Goal: Book appointment/travel/reservation

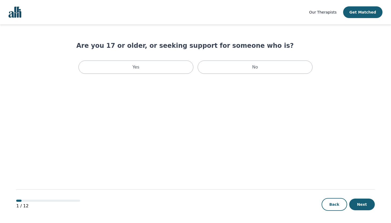
click at [323, 199] on div "Back Next" at bounding box center [348, 204] width 53 height 13
click at [333, 206] on button "Back" at bounding box center [335, 204] width 26 height 13
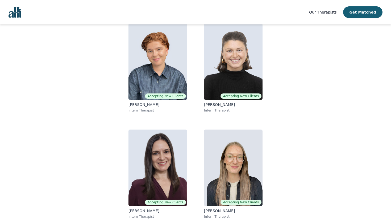
scroll to position [54, 0]
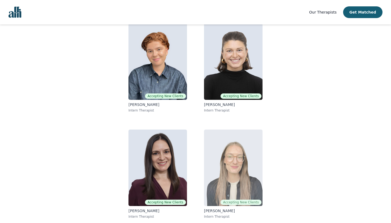
click at [217, 212] on p "[PERSON_NAME]" at bounding box center [233, 211] width 59 height 5
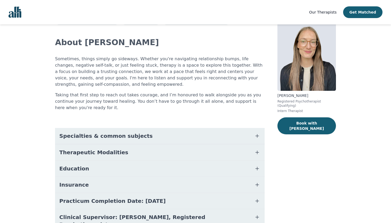
scroll to position [25, 0]
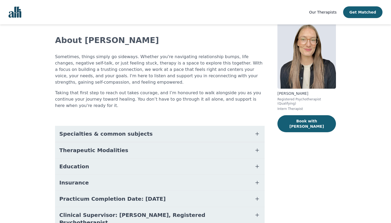
scroll to position [51, 0]
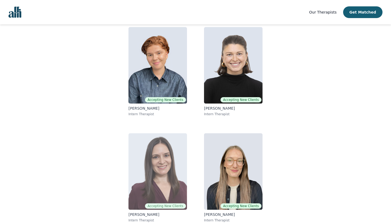
click at [151, 190] on img at bounding box center [157, 172] width 59 height 77
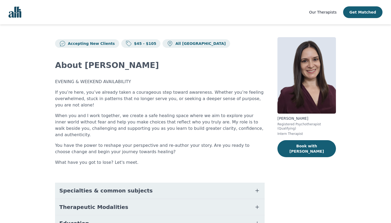
scroll to position [51, 0]
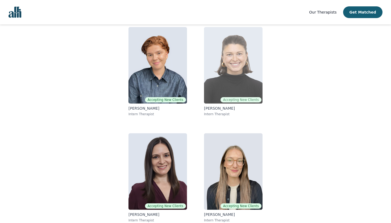
click at [207, 68] on img at bounding box center [233, 65] width 59 height 77
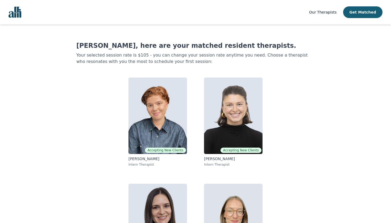
scroll to position [34, 0]
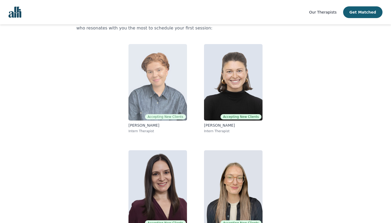
click at [134, 99] on img at bounding box center [157, 82] width 59 height 77
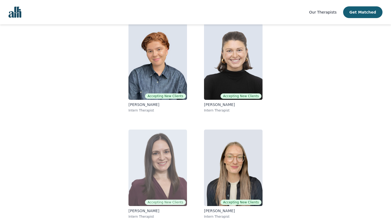
scroll to position [54, 0]
click at [166, 185] on img at bounding box center [157, 168] width 59 height 77
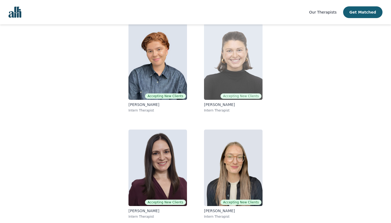
click at [225, 76] on img at bounding box center [233, 61] width 59 height 77
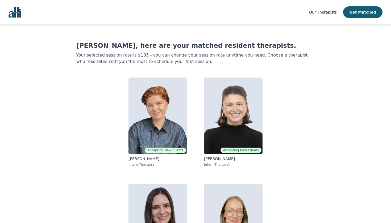
scroll to position [34, 0]
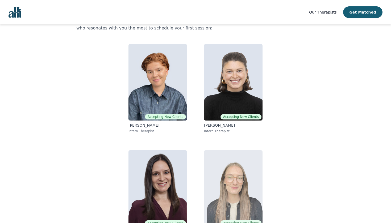
click at [220, 166] on img at bounding box center [233, 189] width 59 height 77
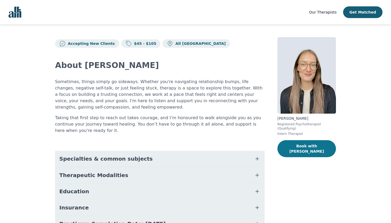
click at [293, 146] on button "Book with Holly" at bounding box center [306, 148] width 59 height 17
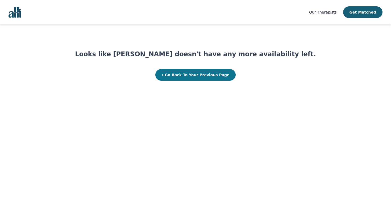
click at [178, 78] on button "← Go Back To Your Previous Page" at bounding box center [195, 75] width 81 height 12
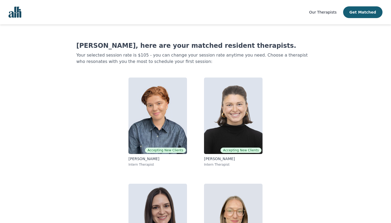
scroll to position [34, 0]
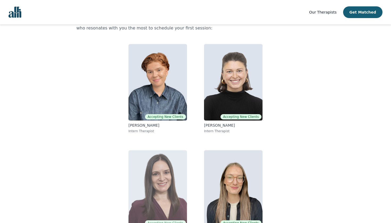
click at [151, 163] on img at bounding box center [157, 189] width 59 height 77
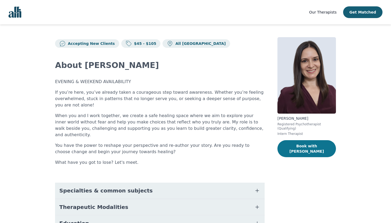
click at [292, 147] on button "Book with Lorena" at bounding box center [306, 148] width 59 height 17
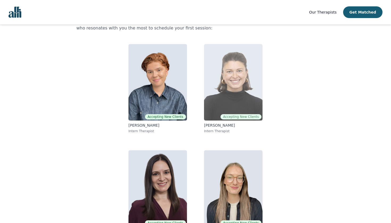
click at [214, 90] on img at bounding box center [233, 82] width 59 height 77
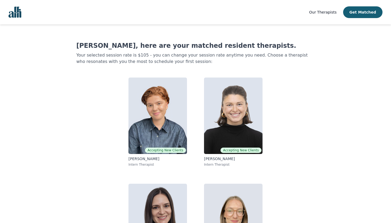
scroll to position [34, 0]
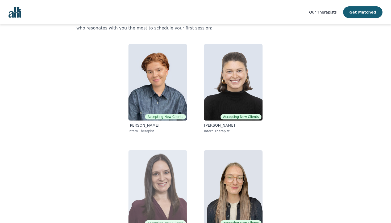
click at [148, 182] on img at bounding box center [157, 189] width 59 height 77
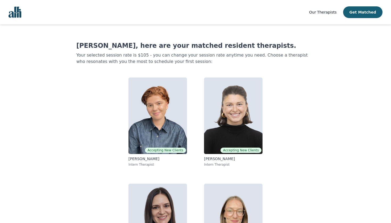
scroll to position [34, 0]
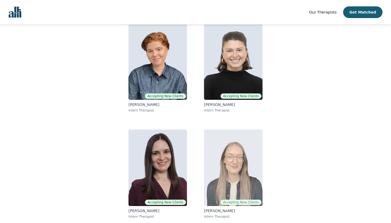
click at [239, 161] on img at bounding box center [233, 168] width 59 height 77
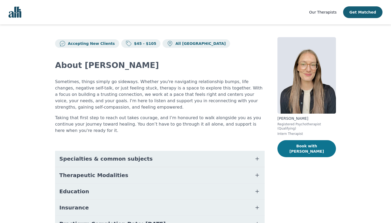
click at [298, 143] on button "Book with Holly" at bounding box center [306, 148] width 59 height 17
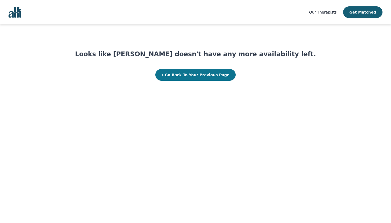
click at [171, 76] on button "← Go Back To Your Previous Page" at bounding box center [195, 75] width 81 height 12
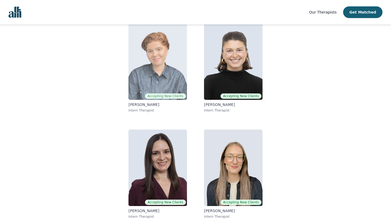
scroll to position [54, 0]
click at [157, 73] on img at bounding box center [157, 61] width 59 height 77
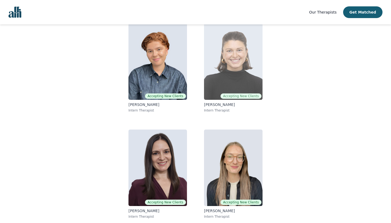
click at [217, 80] on img at bounding box center [233, 61] width 59 height 77
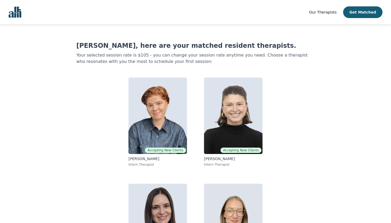
scroll to position [34, 0]
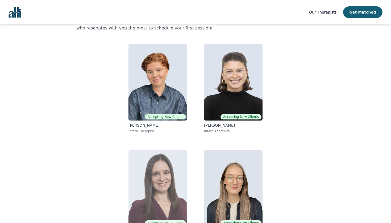
click at [134, 157] on img at bounding box center [157, 189] width 59 height 77
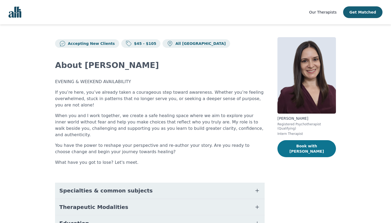
click at [299, 146] on button "Book with Lorena" at bounding box center [306, 148] width 59 height 17
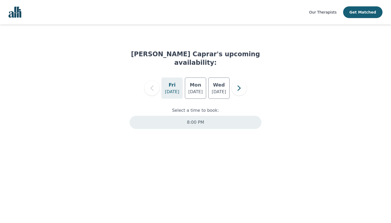
click at [198, 119] on p "8:00 PM" at bounding box center [195, 122] width 17 height 6
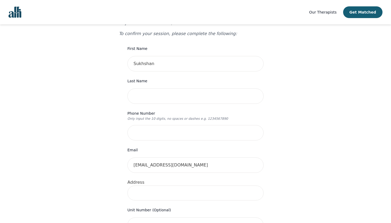
scroll to position [67, 0]
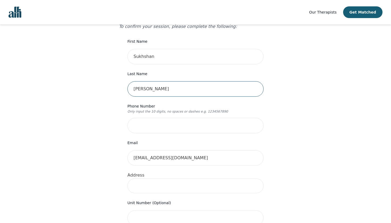
type input "Jaspal"
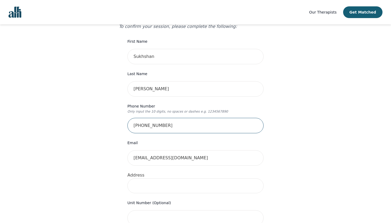
type input "416-417-1089"
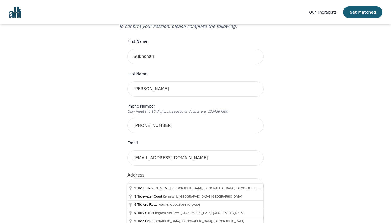
type input "9"
type input "143 Seaside Cir, Brampton, ON L6R 2G9, Canada"
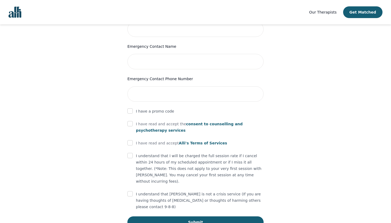
scroll to position [256, 0]
click at [130, 140] on div at bounding box center [129, 143] width 5 height 6
click at [131, 141] on input "checkbox" at bounding box center [129, 143] width 5 height 5
checkbox input "true"
click at [130, 122] on input "checkbox" at bounding box center [129, 124] width 5 height 5
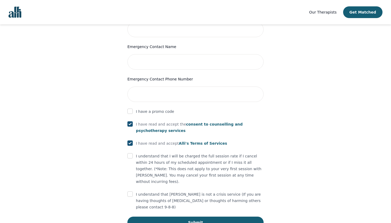
checkbox input "true"
click at [131, 153] on input "checkbox" at bounding box center [129, 155] width 5 height 5
checkbox input "true"
click at [131, 192] on input "checkbox" at bounding box center [129, 194] width 5 height 5
checkbox input "true"
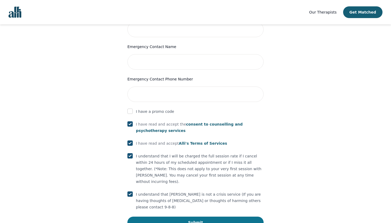
click at [140, 217] on button "Submit" at bounding box center [195, 223] width 136 height 12
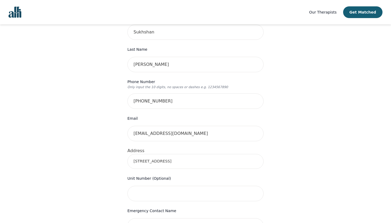
scroll to position [91, 0]
click at [142, 94] on input "416-417-1089" at bounding box center [195, 101] width 136 height 15
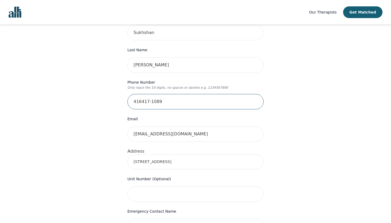
click at [151, 94] on input "416417-1089" at bounding box center [195, 101] width 136 height 15
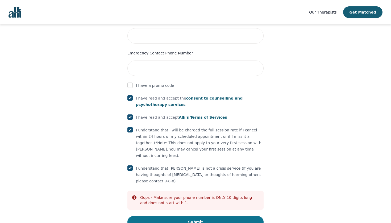
scroll to position [281, 0]
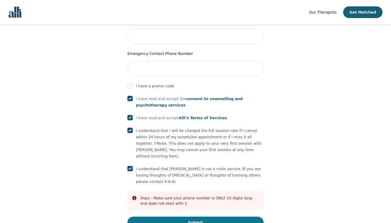
type input "4164171089"
click at [154, 217] on button "Submit" at bounding box center [195, 223] width 136 height 12
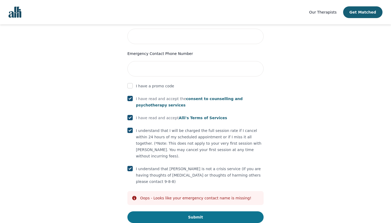
scroll to position [276, 0]
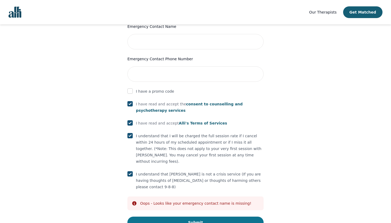
click at [154, 217] on button "Submit" at bounding box center [195, 223] width 136 height 12
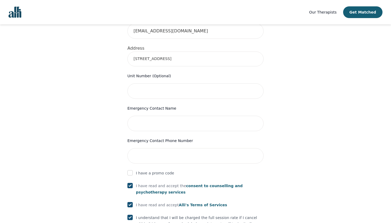
scroll to position [185, 0]
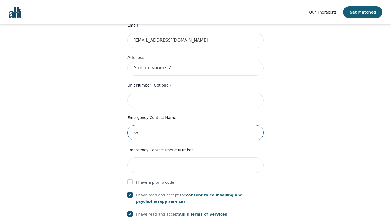
type input "s"
type input "A"
click at [161, 125] on input "Sarabjti" at bounding box center [195, 132] width 136 height 15
type input "Sarabjit"
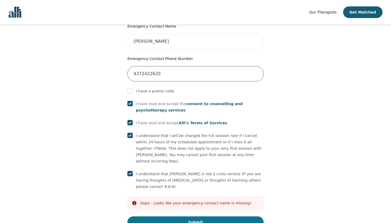
scroll to position [276, 0]
type input "4372422620"
click at [172, 217] on button "Submit" at bounding box center [195, 223] width 136 height 12
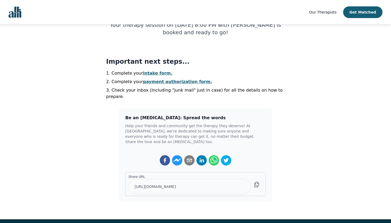
scroll to position [97, 0]
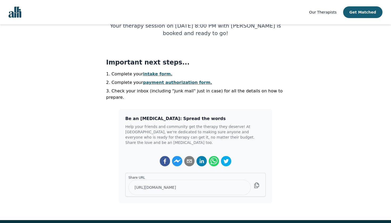
click at [154, 75] on link "intake form." at bounding box center [158, 74] width 30 height 5
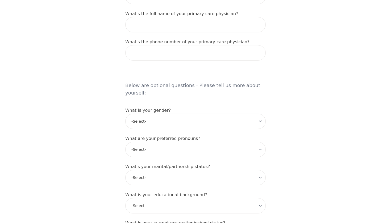
scroll to position [368, 0]
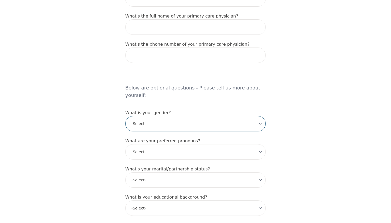
select select "female"
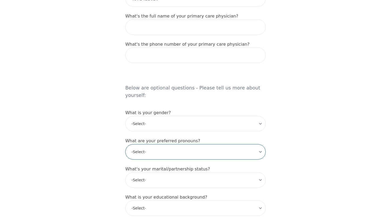
select select "she/her"
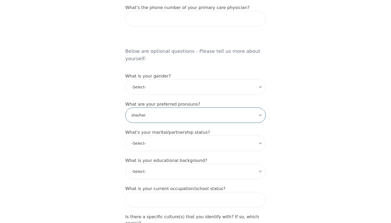
scroll to position [418, 0]
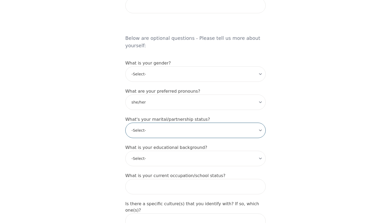
select select "Single"
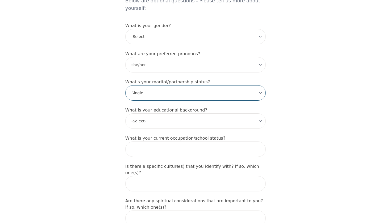
scroll to position [461, 0]
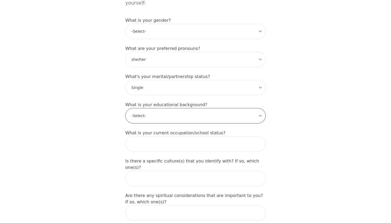
select select "High school"
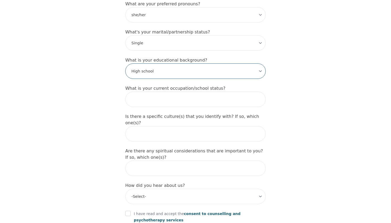
scroll to position [511, 0]
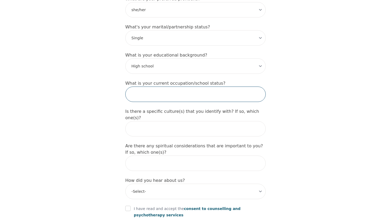
click at [168, 87] on input "text" at bounding box center [195, 94] width 140 height 15
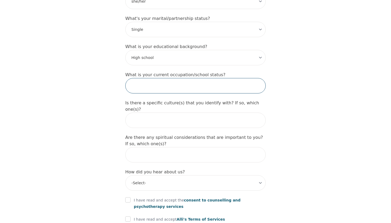
scroll to position [520, 0]
type input "First year university student"
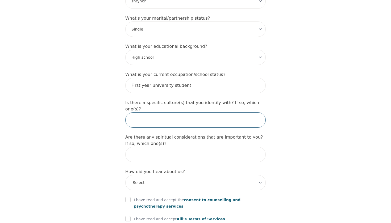
click at [140, 113] on input "text" at bounding box center [195, 120] width 140 height 15
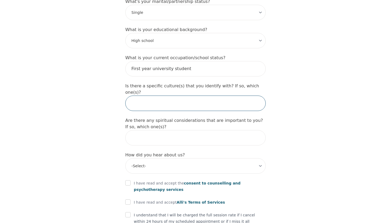
scroll to position [537, 0]
type input "Sikh"
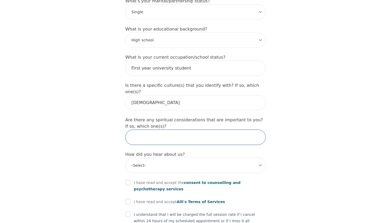
click at [150, 130] on input "text" at bounding box center [195, 137] width 140 height 15
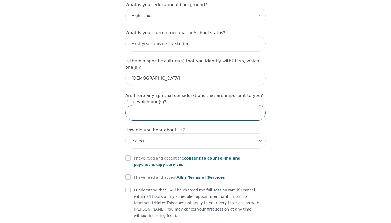
scroll to position [569, 0]
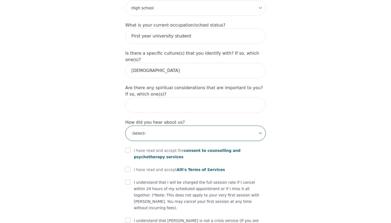
select select "Instagram"
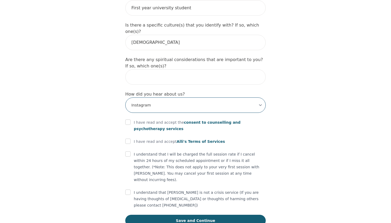
scroll to position [597, 0]
click at [125, 120] on div "I have read and accept the consent to counselling and psychotherapy services" at bounding box center [195, 126] width 140 height 13
click at [127, 120] on div at bounding box center [127, 123] width 5 height 6
click at [127, 120] on input "checkbox" at bounding box center [127, 122] width 5 height 5
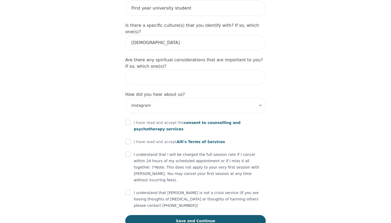
checkbox input "true"
click at [126, 139] on input "checkbox" at bounding box center [127, 141] width 5 height 5
checkbox input "true"
click at [128, 152] on input "checkbox" at bounding box center [127, 154] width 5 height 5
checkbox input "true"
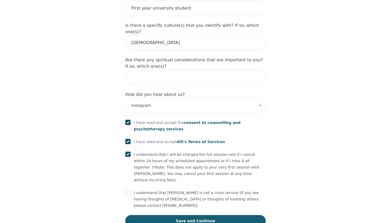
click at [129, 190] on div "I understand that Alli is not a crisis service (If you are having thoughts of s…" at bounding box center [195, 199] width 140 height 19
click at [130, 190] on div at bounding box center [127, 193] width 5 height 6
click at [130, 190] on input "checkbox" at bounding box center [127, 192] width 5 height 5
checkbox input "true"
click at [141, 215] on button "Save and Continue" at bounding box center [195, 221] width 140 height 12
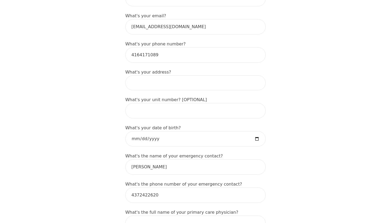
scroll to position [183, 0]
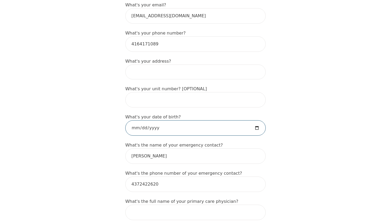
click at [146, 132] on input "date" at bounding box center [195, 128] width 140 height 15
click at [150, 127] on input "date" at bounding box center [195, 128] width 140 height 15
click at [154, 125] on input "date" at bounding box center [195, 128] width 140 height 15
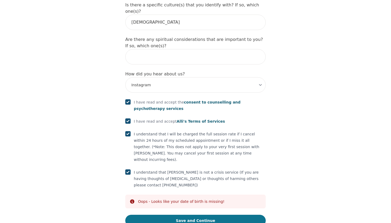
type input "2007-04-04"
click at [196, 215] on button "Save and Continue" at bounding box center [195, 221] width 140 height 12
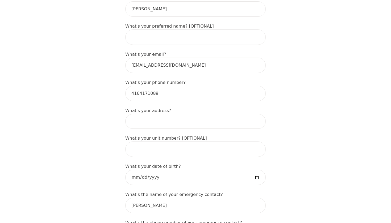
scroll to position [146, 0]
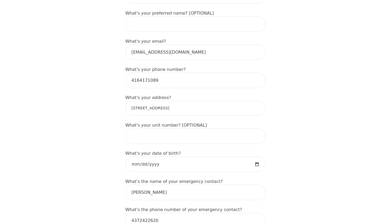
type input "143 Seaside Cir, Brampton, ON L6R 2G9, Canada"
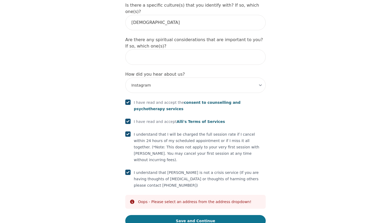
click at [180, 215] on button "Save and Continue" at bounding box center [195, 221] width 140 height 12
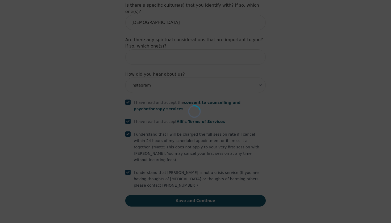
scroll to position [597, 0]
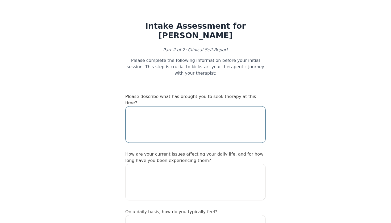
click at [209, 111] on textarea at bounding box center [195, 124] width 140 height 37
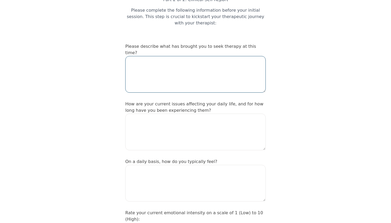
scroll to position [56, 0]
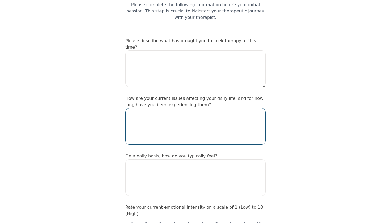
click at [209, 111] on textarea at bounding box center [195, 126] width 140 height 37
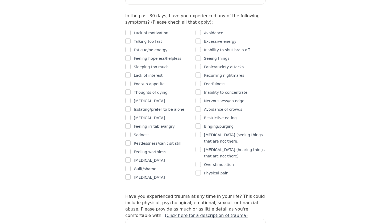
scroll to position [347, 0]
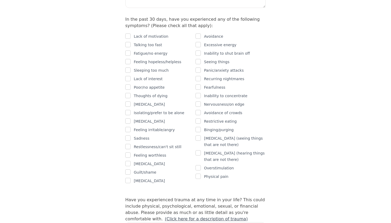
click at [201, 67] on div "Panic/anxiety attacks" at bounding box center [231, 70] width 70 height 6
click at [198, 68] on input "checkbox" at bounding box center [198, 70] width 5 height 5
checkbox input "true"
click at [128, 59] on input "checkbox" at bounding box center [127, 61] width 5 height 5
checkbox input "true"
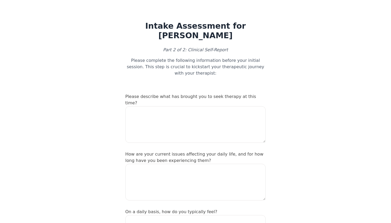
scroll to position [0, 0]
click at [152, 110] on textarea at bounding box center [195, 124] width 140 height 37
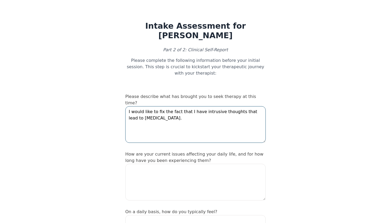
click at [154, 111] on textarea "I would like to fix the fact that I have intrusive thoughts that lead to panic …" at bounding box center [195, 124] width 140 height 37
type textarea "I would like to fix the fact that I have intrusive thoughts that lead to panic …"
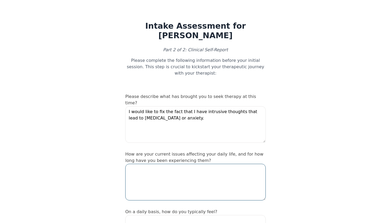
click at [159, 165] on textarea at bounding box center [195, 182] width 140 height 37
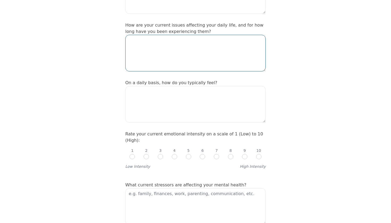
scroll to position [96, 0]
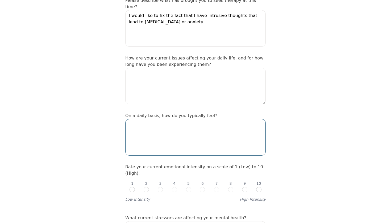
click at [156, 134] on textarea at bounding box center [195, 137] width 140 height 37
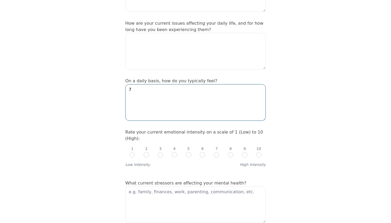
scroll to position [139, 0]
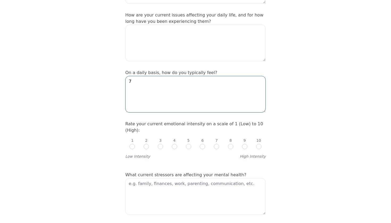
type textarea "7"
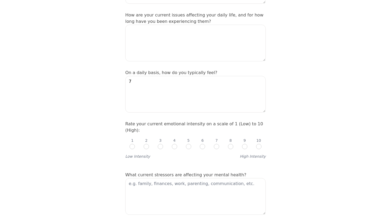
click at [188, 144] on input "radio" at bounding box center [188, 146] width 5 height 5
radio input "true"
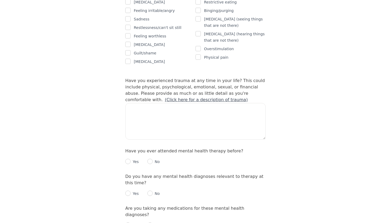
scroll to position [475, 0]
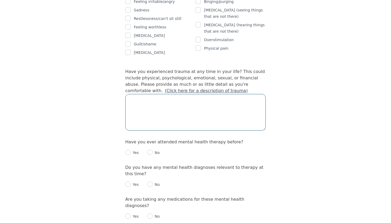
click at [194, 108] on textarea at bounding box center [195, 112] width 140 height 37
click at [165, 88] on link "(Click here for a description of trauma)" at bounding box center [206, 90] width 83 height 5
click at [219, 94] on textarea at bounding box center [195, 112] width 140 height 37
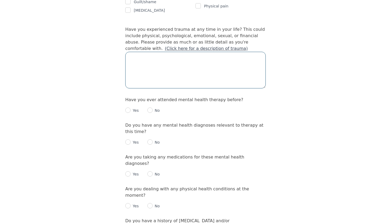
scroll to position [527, 0]
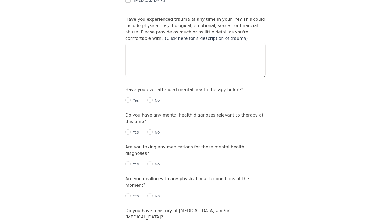
click at [150, 98] on input "radio" at bounding box center [149, 100] width 5 height 5
radio input "true"
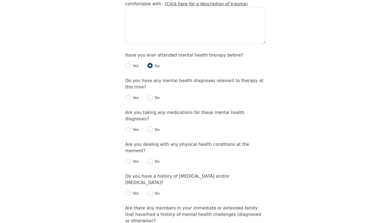
scroll to position [572, 0]
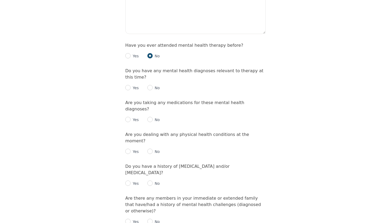
click at [153, 81] on div "Yes No" at bounding box center [195, 86] width 140 height 11
click at [155, 85] on div "No" at bounding box center [153, 88] width 13 height 6
click at [153, 85] on p "No" at bounding box center [156, 87] width 7 height 5
click at [152, 85] on input "radio" at bounding box center [149, 87] width 5 height 5
radio input "true"
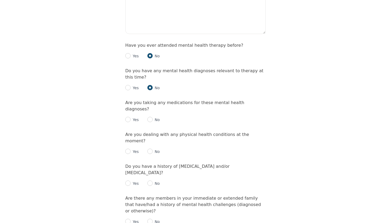
click at [151, 117] on div "No" at bounding box center [153, 120] width 13 height 6
click at [150, 117] on input "radio" at bounding box center [149, 119] width 5 height 5
radio input "true"
click at [153, 149] on p "No" at bounding box center [156, 151] width 7 height 5
click at [152, 149] on input "radio" at bounding box center [149, 151] width 5 height 5
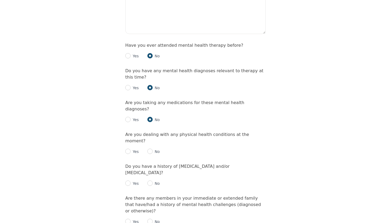
radio input "true"
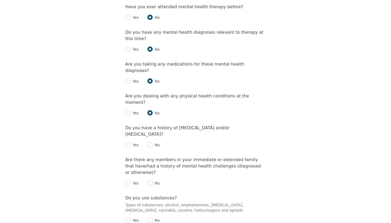
scroll to position [615, 0]
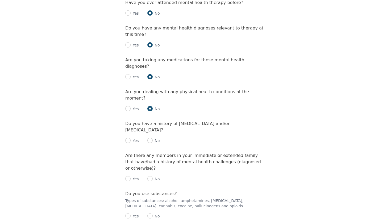
click at [153, 138] on p "No" at bounding box center [156, 140] width 7 height 5
click at [149, 138] on input "radio" at bounding box center [149, 140] width 5 height 5
radio input "true"
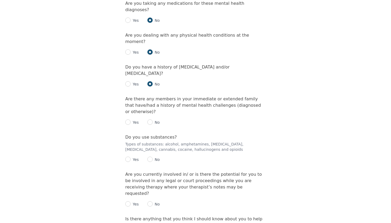
scroll to position [676, 0]
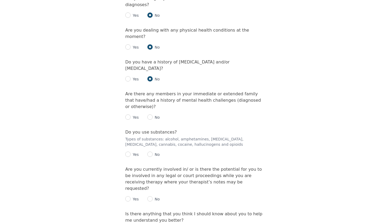
click at [156, 114] on div "No" at bounding box center [153, 117] width 13 height 6
click at [127, 115] on input "radio" at bounding box center [127, 117] width 5 height 5
radio input "true"
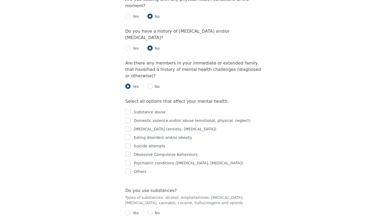
scroll to position [709, 0]
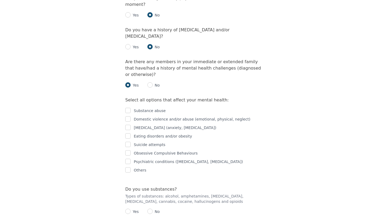
click at [128, 117] on input "checkbox" at bounding box center [127, 119] width 5 height 5
checkbox input "true"
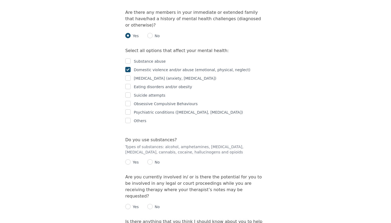
scroll to position [791, 0]
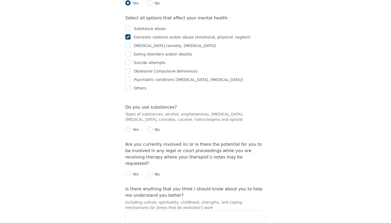
click at [147, 127] on div "No" at bounding box center [153, 130] width 13 height 6
click at [149, 127] on input "radio" at bounding box center [149, 129] width 5 height 5
radio input "true"
click at [151, 172] on input "radio" at bounding box center [149, 174] width 5 height 5
radio input "true"
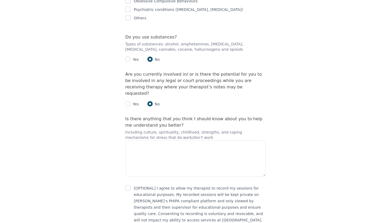
scroll to position [861, 0]
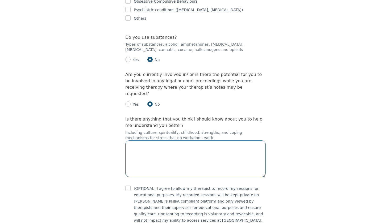
click at [156, 141] on textarea at bounding box center [195, 159] width 140 height 37
type textarea "No"
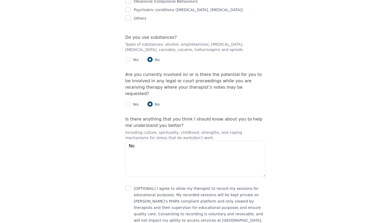
click at [128, 186] on input "checkbox" at bounding box center [127, 188] width 5 height 5
checkbox input "true"
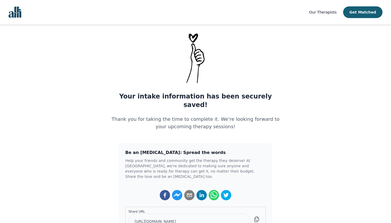
scroll to position [13, 0]
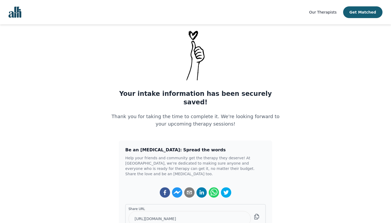
click at [160, 1] on nav "Our Therapists Get Matched" at bounding box center [195, 12] width 391 height 24
